Goal: Use online tool/utility: Utilize a website feature to perform a specific function

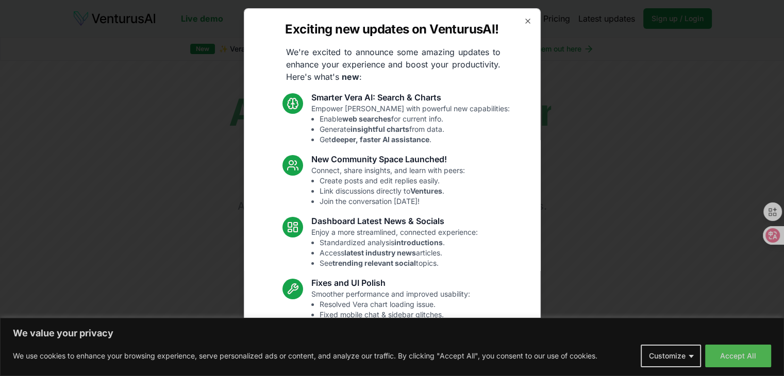
click at [523, 23] on icon "button" at bounding box center [527, 21] width 8 height 8
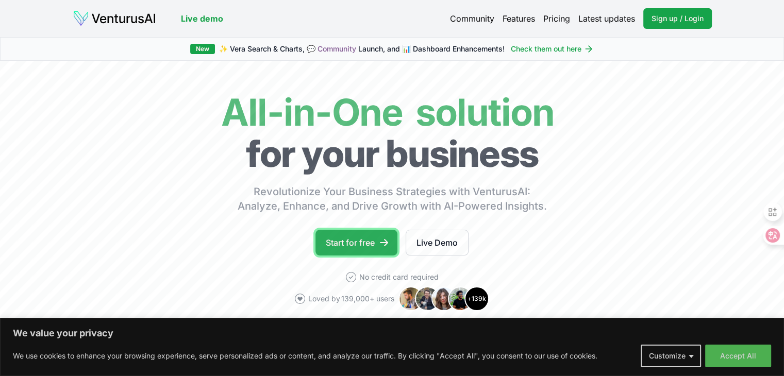
click at [353, 243] on link "Start for free" at bounding box center [356, 243] width 82 height 26
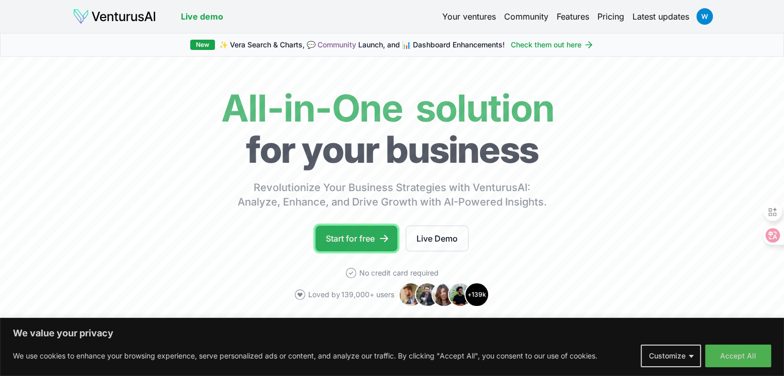
click at [361, 241] on link "Start for free" at bounding box center [356, 239] width 82 height 26
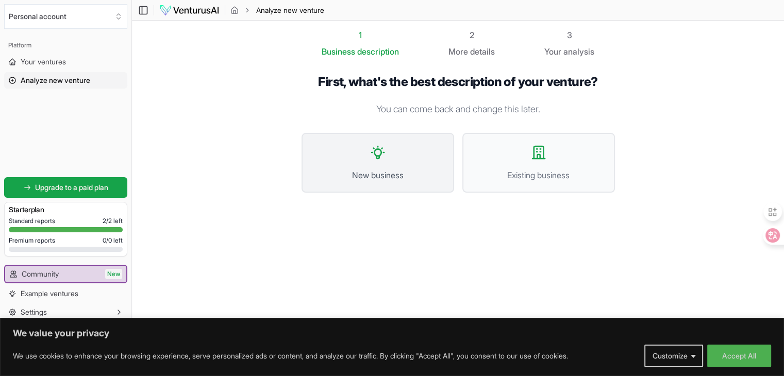
click at [378, 167] on button "New business" at bounding box center [377, 163] width 152 height 60
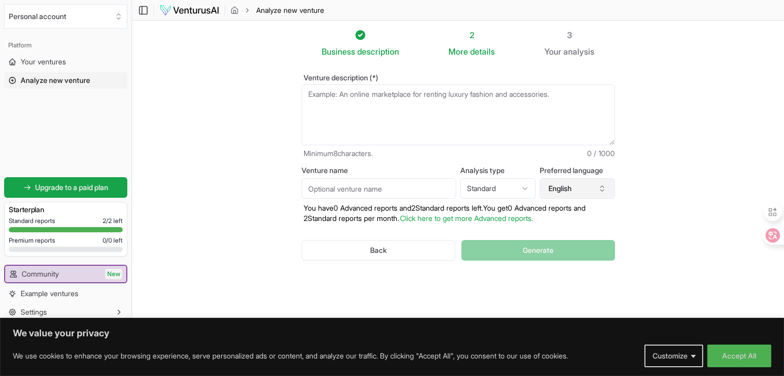
click at [603, 190] on icon "button" at bounding box center [602, 188] width 8 height 8
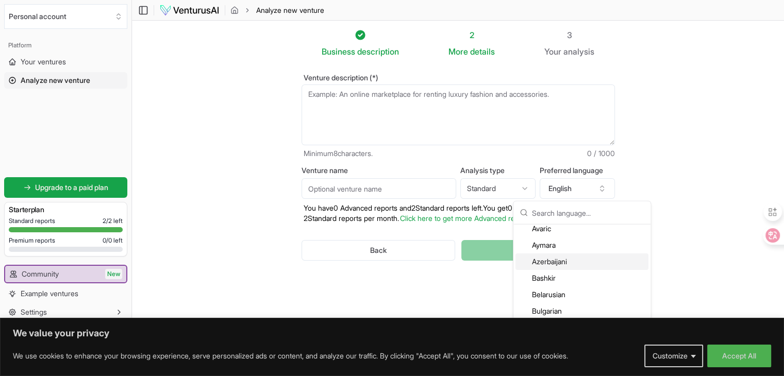
scroll to position [103, 0]
click at [547, 245] on div "Arabic" at bounding box center [581, 247] width 133 height 16
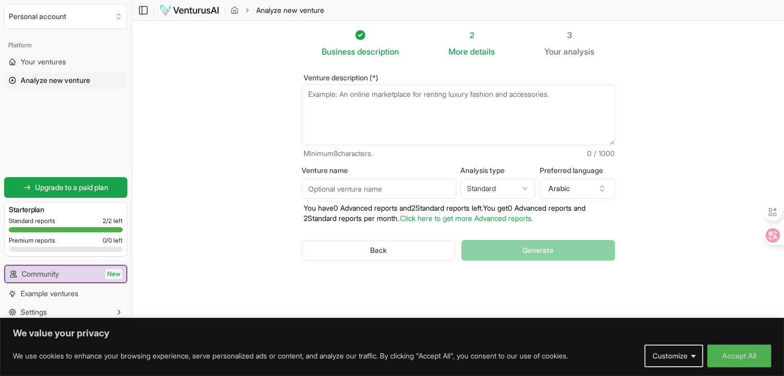
click at [414, 121] on textarea "Venture description (*)" at bounding box center [457, 114] width 313 height 61
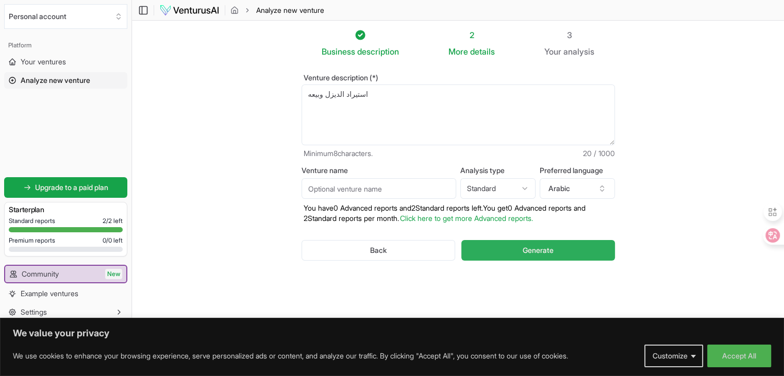
type textarea "استيراد الديزل وبيعه"
click at [509, 249] on button "Generate" at bounding box center [537, 250] width 153 height 21
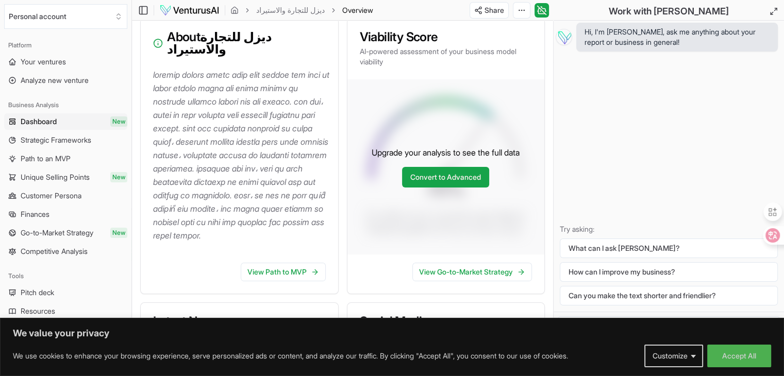
scroll to position [129, 0]
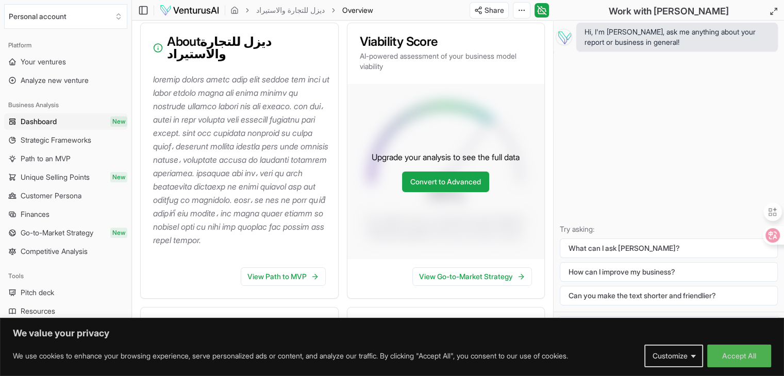
click at [239, 133] on p at bounding box center [241, 160] width 177 height 174
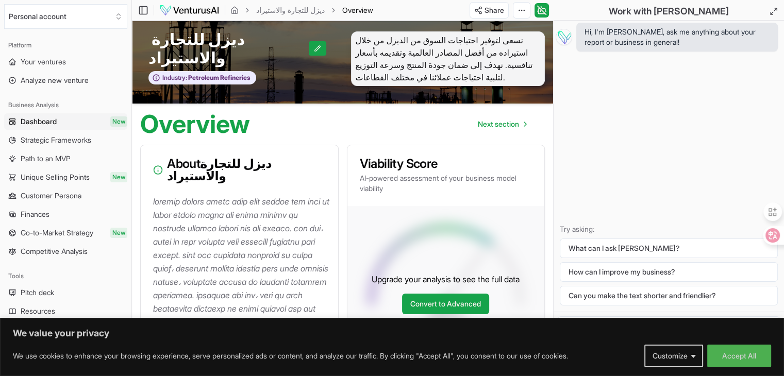
scroll to position [52, 0]
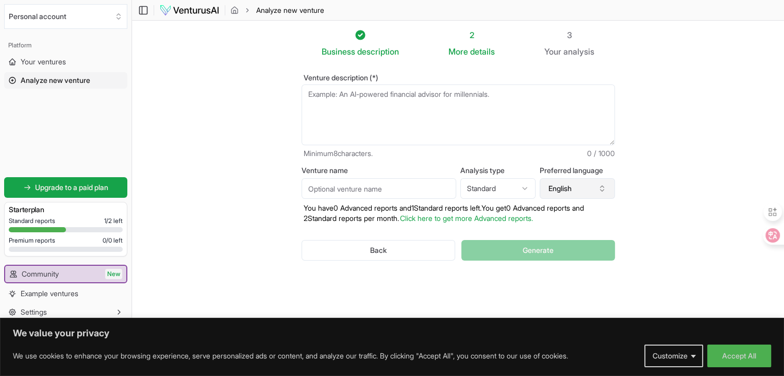
click at [602, 190] on icon "button" at bounding box center [602, 188] width 8 height 8
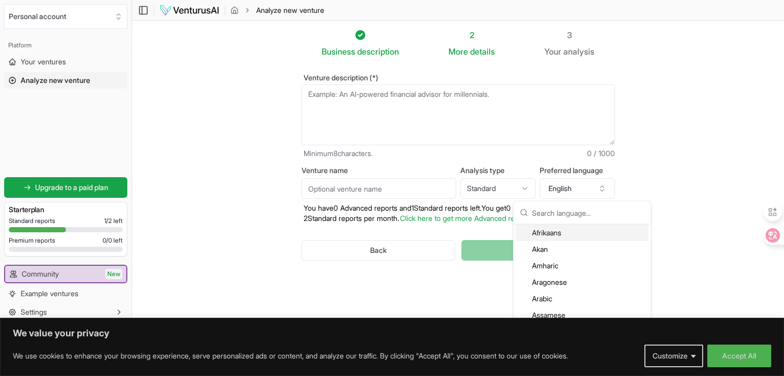
scroll to position [103, 0]
click at [547, 243] on div "Arabic" at bounding box center [581, 247] width 133 height 16
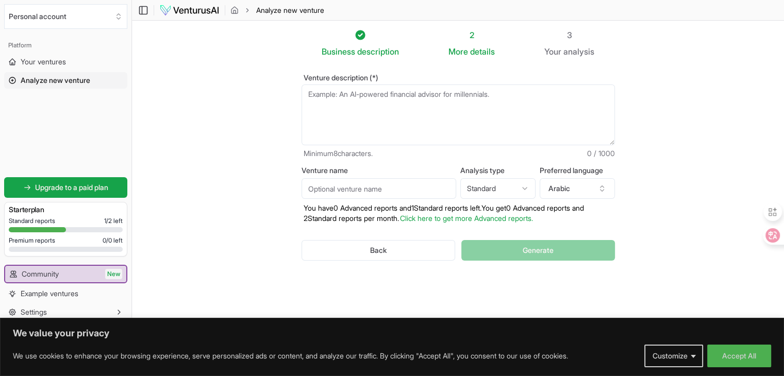
click at [404, 113] on textarea "Venture description (*)" at bounding box center [457, 114] width 313 height 61
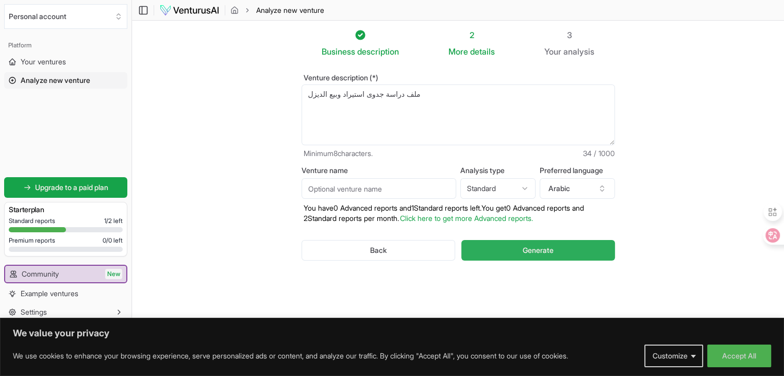
type textarea "ملف دراسة جدوى استيراد وبيع الديزل"
click at [536, 248] on span "Generate" at bounding box center [537, 250] width 31 height 10
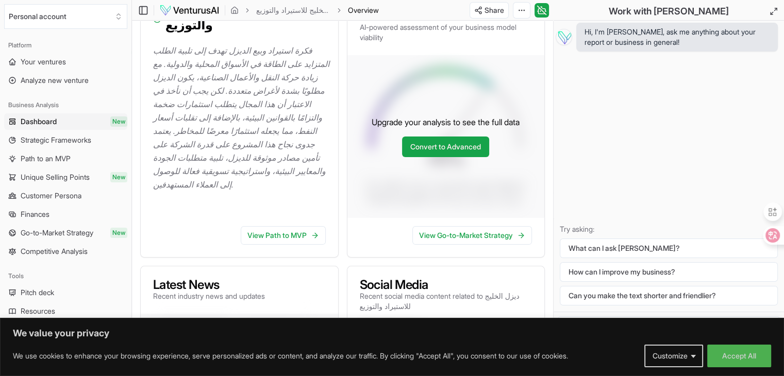
scroll to position [4, 0]
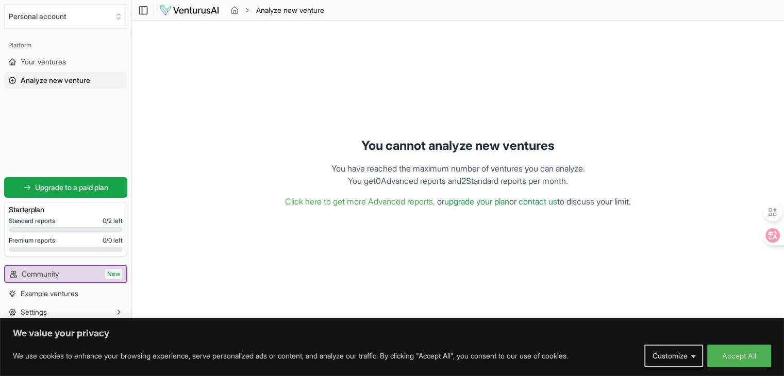
click at [288, 11] on span "Analyze new venture" at bounding box center [290, 10] width 68 height 10
